Goal: Communication & Community: Answer question/provide support

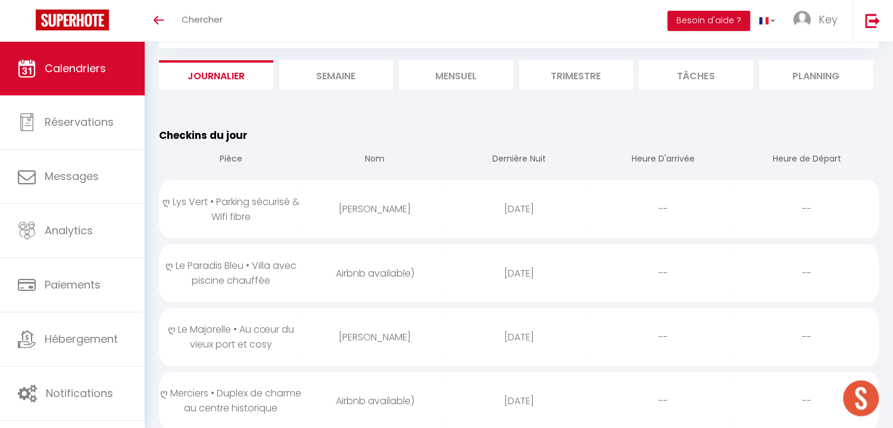
scroll to position [191, 0]
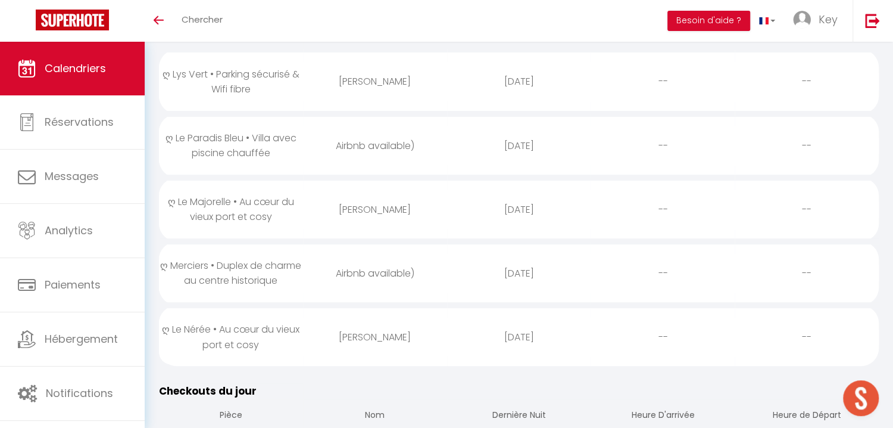
click at [381, 358] on td "Leo Massé" at bounding box center [375, 335] width 144 height 61
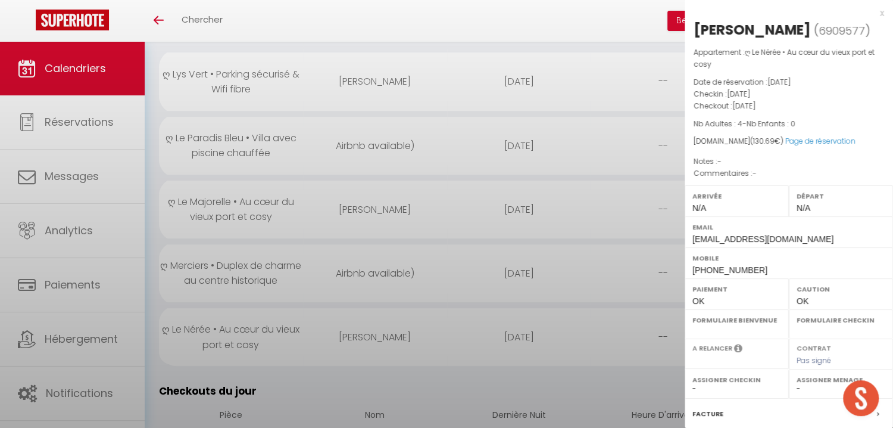
select select "0"
select select "1"
select select
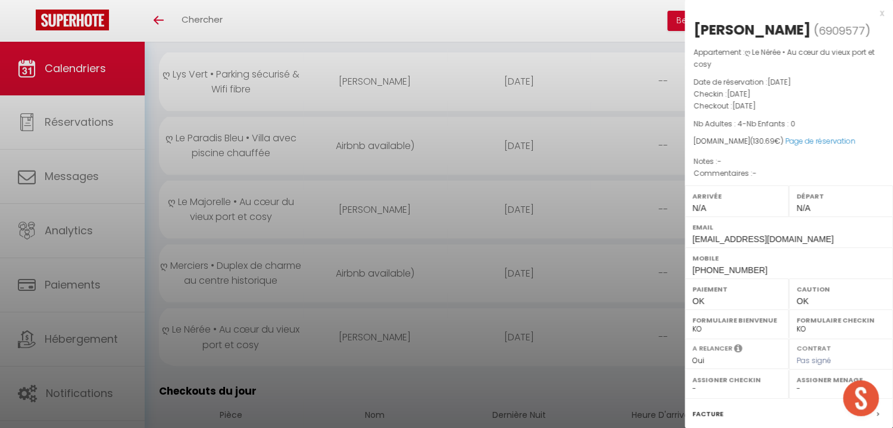
click at [396, 355] on div at bounding box center [446, 214] width 893 height 428
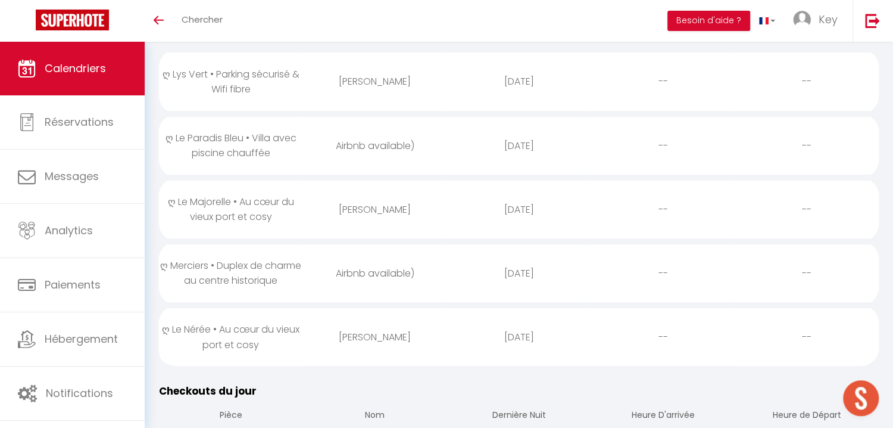
click at [385, 272] on div "Airbnb available)" at bounding box center [375, 273] width 144 height 39
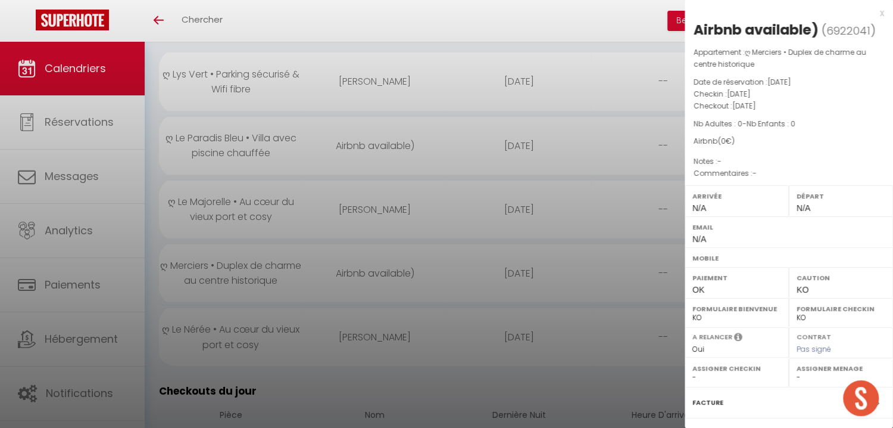
click at [385, 272] on div at bounding box center [446, 214] width 893 height 428
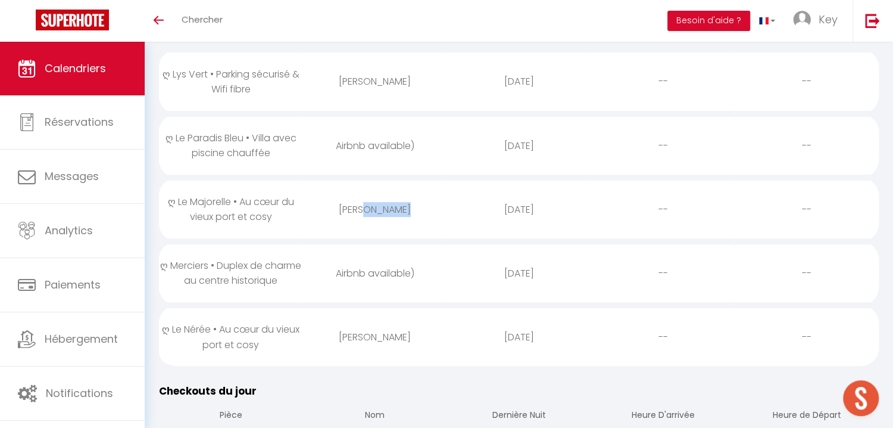
click at [401, 201] on div "Koen Morssink" at bounding box center [375, 209] width 144 height 39
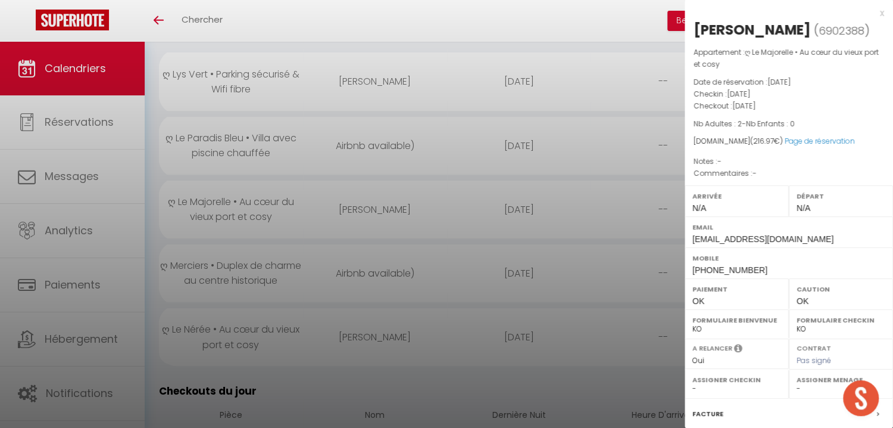
click at [401, 201] on div at bounding box center [446, 214] width 893 height 428
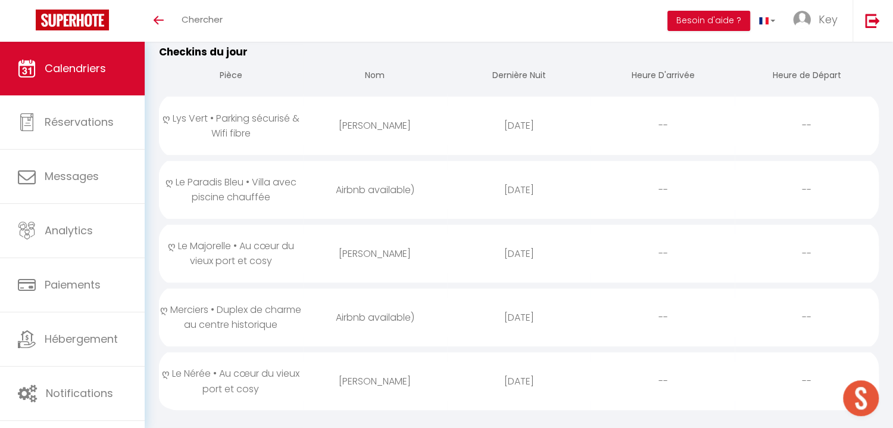
scroll to position [127, 0]
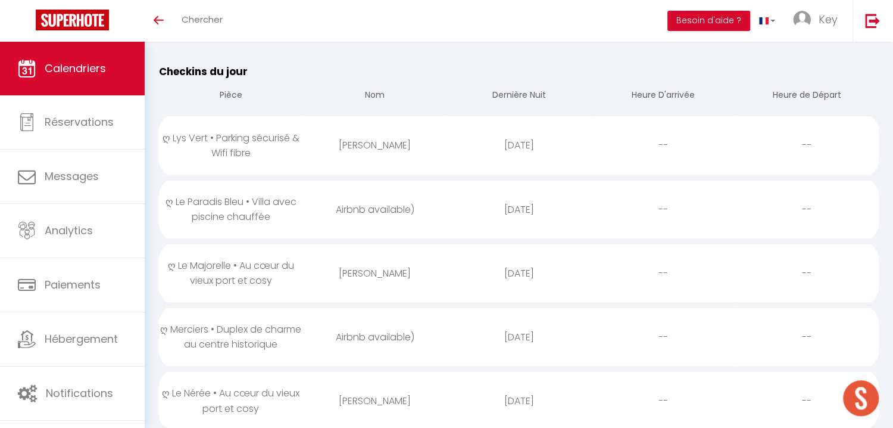
click at [406, 210] on div "Airbnb available)" at bounding box center [375, 209] width 144 height 39
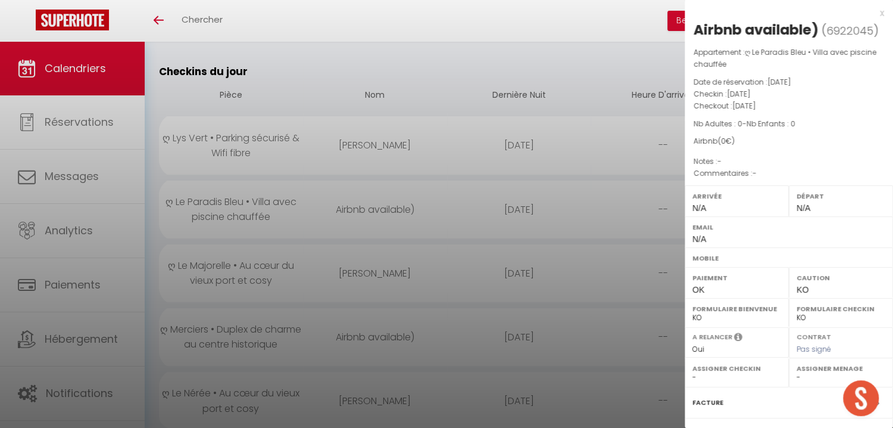
click at [406, 210] on div at bounding box center [446, 214] width 893 height 428
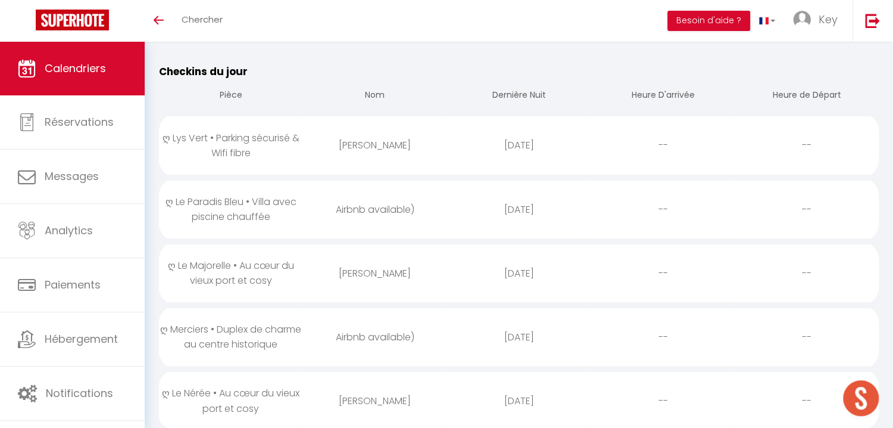
click at [444, 138] on div "[PERSON_NAME]" at bounding box center [375, 145] width 144 height 39
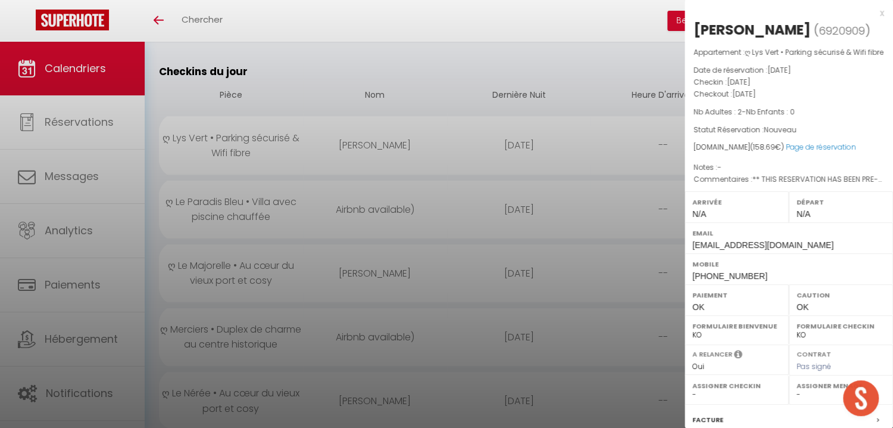
click at [444, 138] on div at bounding box center [446, 214] width 893 height 428
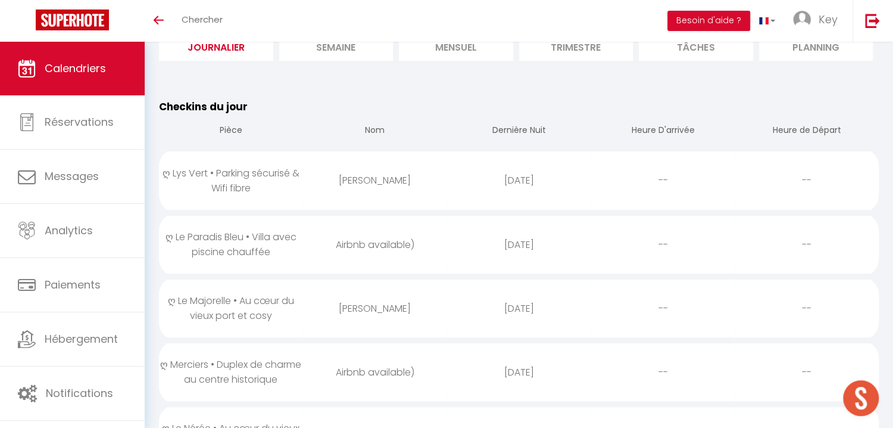
scroll to position [0, 0]
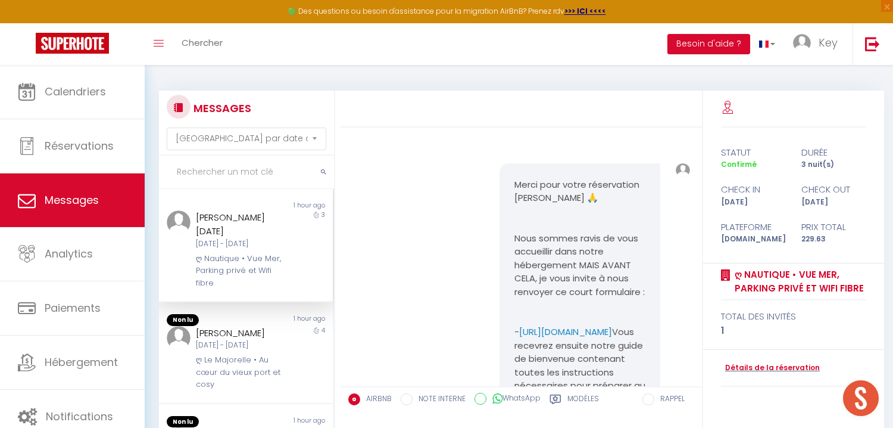
select select "message"
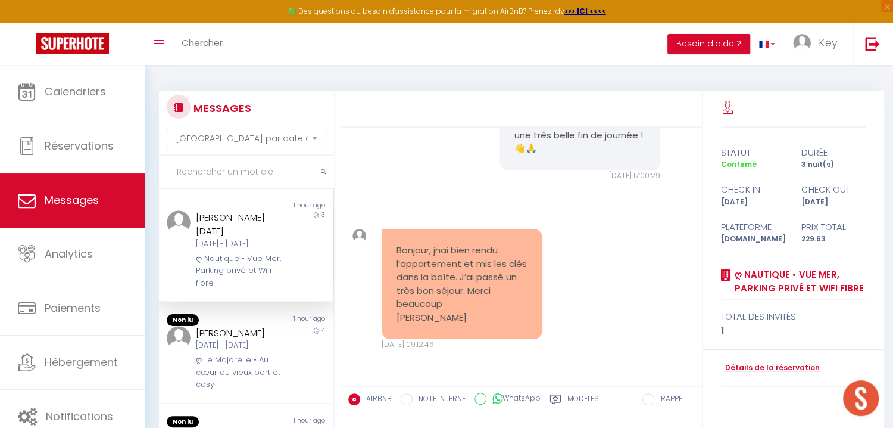
click at [251, 175] on input "text" at bounding box center [246, 171] width 175 height 33
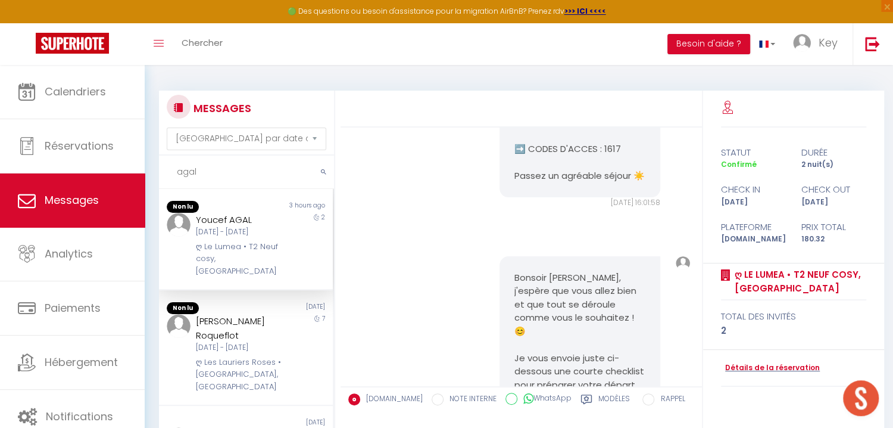
scroll to position [5169, 0]
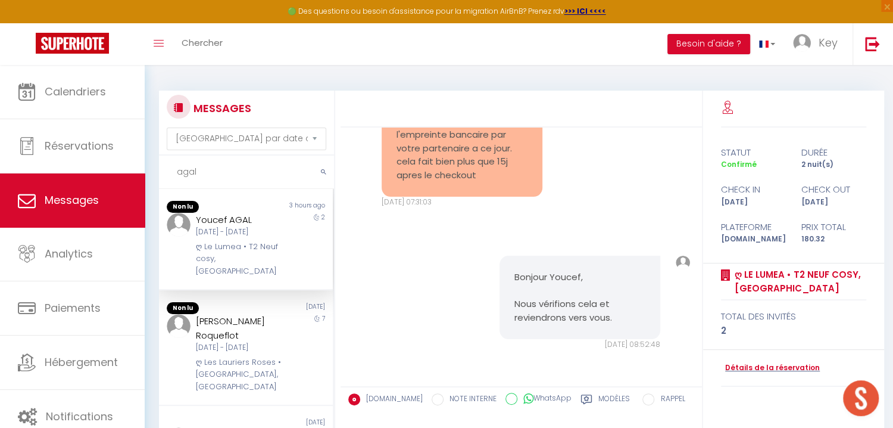
type input "agal"
click at [274, 222] on div "Youcef AGAL [DATE] - [DATE] ღ Le Lumea • T2 Neuf cosy, [GEOGRAPHIC_DATA]" at bounding box center [238, 245] width 101 height 65
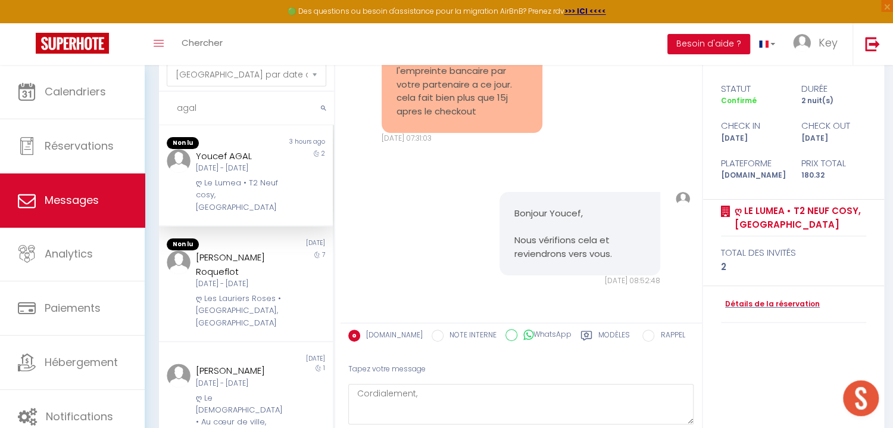
drag, startPoint x: 451, startPoint y: 369, endPoint x: 450, endPoint y: 391, distance: 22.7
click at [450, 373] on div "Tapez votre message" at bounding box center [521, 368] width 346 height 29
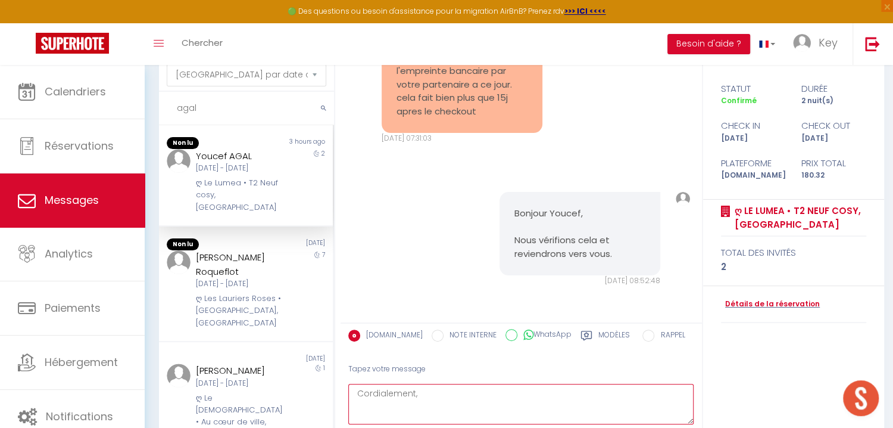
click at [450, 394] on textarea "Cordialement," at bounding box center [521, 404] width 346 height 41
click at [430, 416] on textarea "La caut Cordialement," at bounding box center [521, 404] width 346 height 41
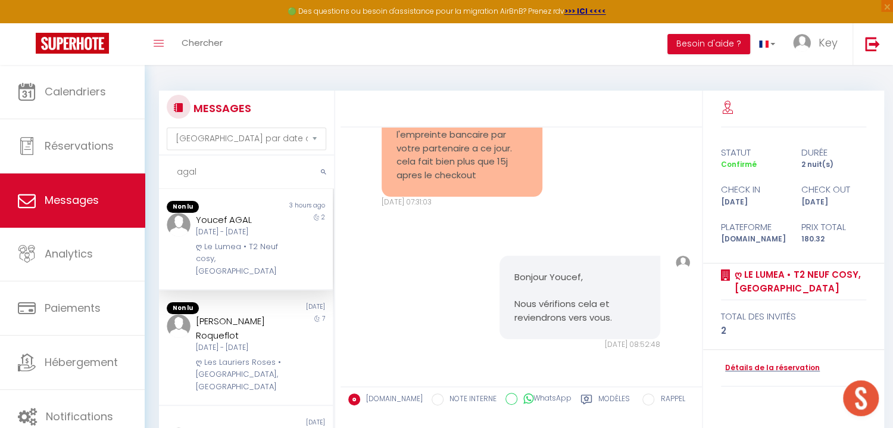
scroll to position [127, 0]
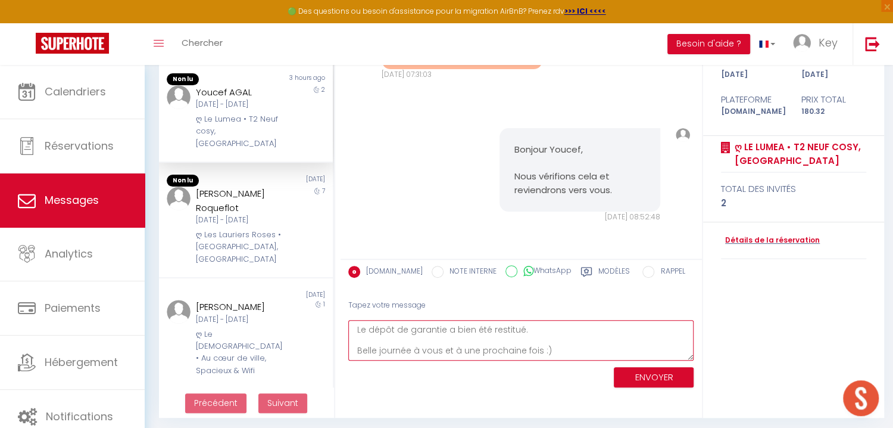
type textarea "Le dépôt de garantie a bien été restitué. Belle journée à vous et à une prochai…"
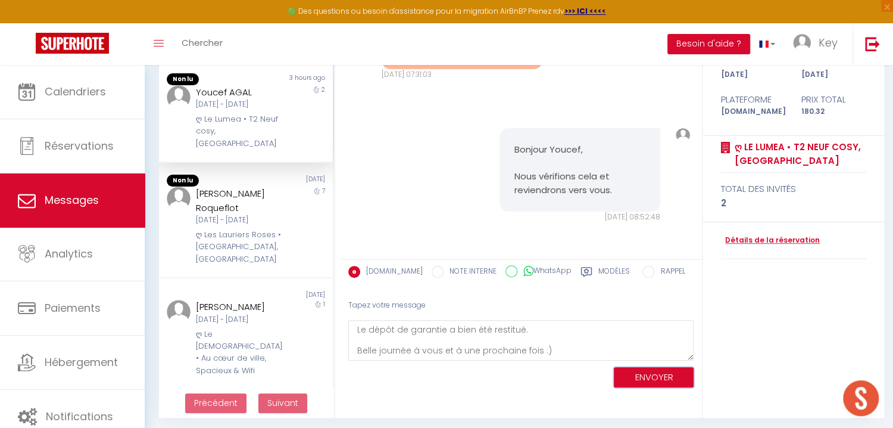
click at [642, 377] on button "ENVOYER" at bounding box center [654, 377] width 80 height 21
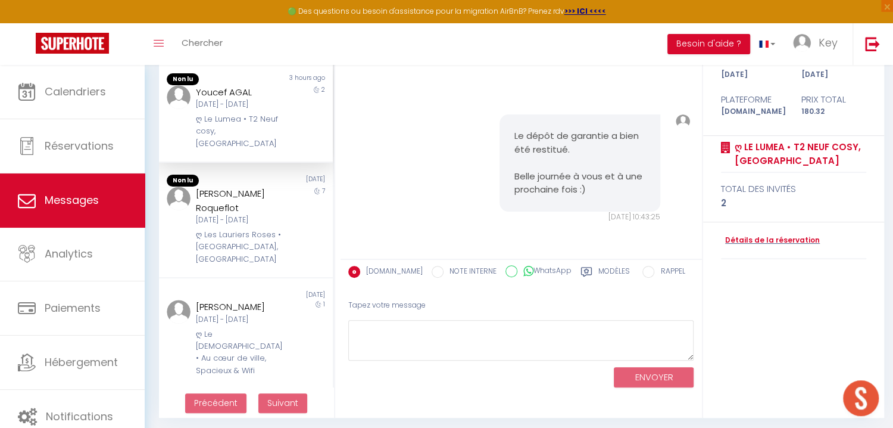
scroll to position [5325, 0]
